Goal: Task Accomplishment & Management: Manage account settings

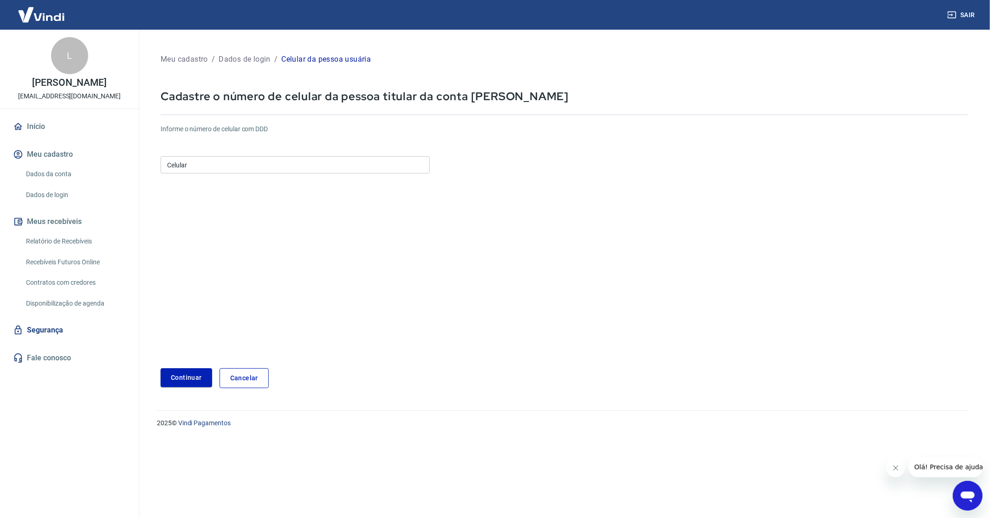
click at [185, 167] on input "Celular" at bounding box center [295, 164] width 269 height 17
type input "[PHONE_NUMBER]"
click at [188, 377] on button "Continuar" at bounding box center [186, 377] width 51 height 19
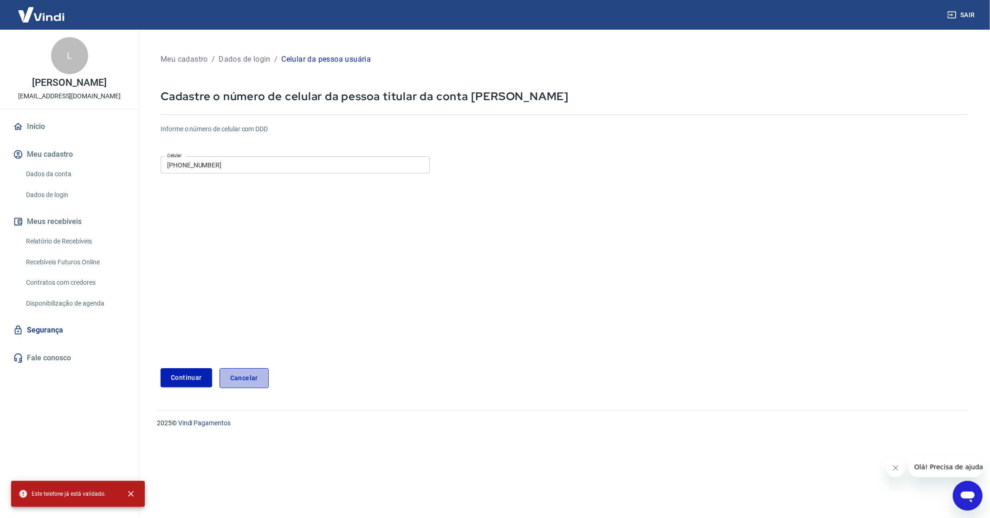
click at [243, 375] on link "Cancelar" at bounding box center [243, 378] width 49 height 20
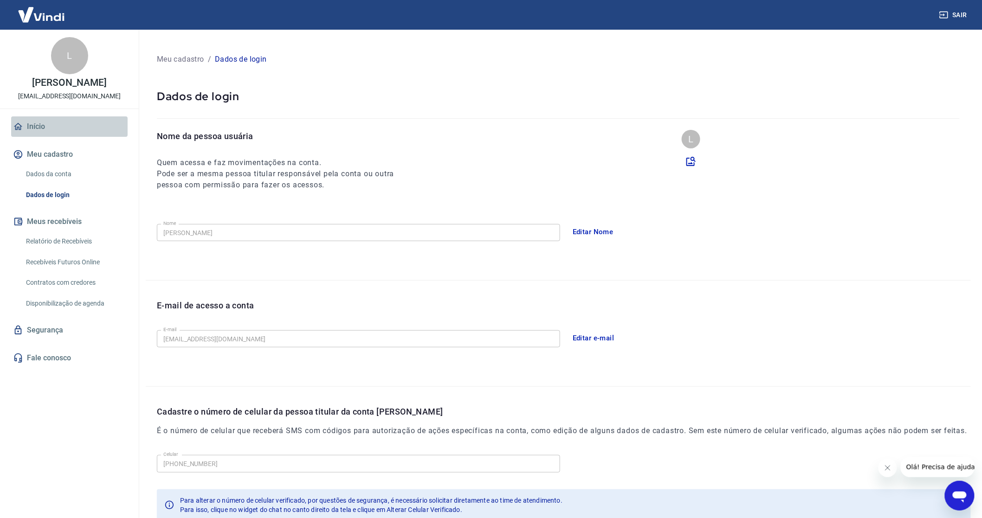
drag, startPoint x: 33, startPoint y: 140, endPoint x: 58, endPoint y: 176, distance: 44.1
click at [33, 137] on link "Início" at bounding box center [69, 126] width 116 height 20
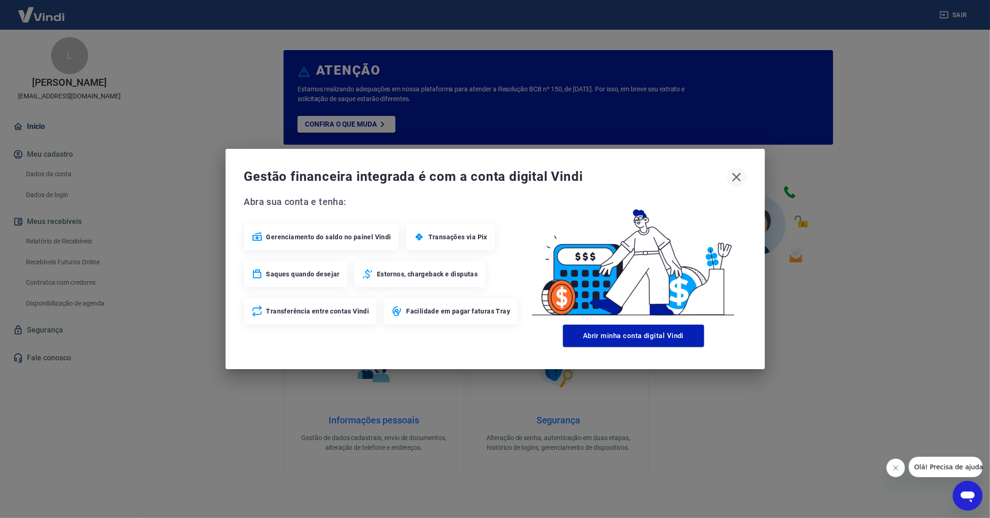
click at [739, 169] on button "button" at bounding box center [736, 176] width 19 height 19
